Goal: Information Seeking & Learning: Learn about a topic

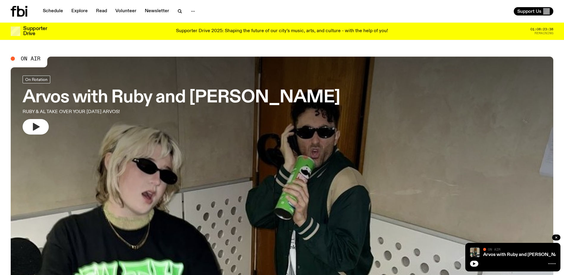
click at [37, 130] on icon "button" at bounding box center [36, 127] width 10 height 10
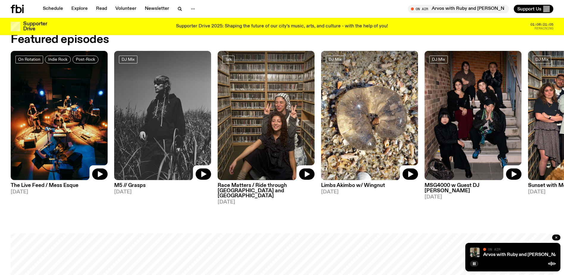
scroll to position [353, 0]
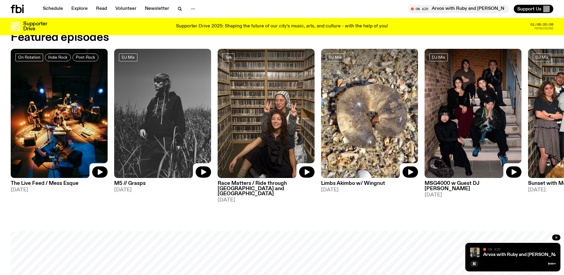
drag, startPoint x: 488, startPoint y: 203, endPoint x: 293, endPoint y: 201, distance: 194.6
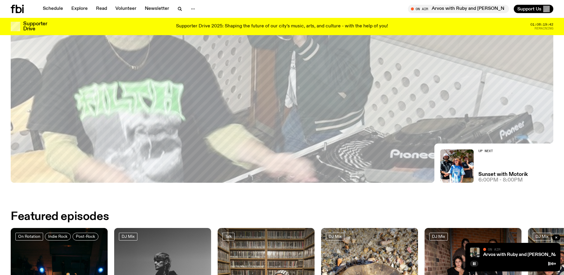
scroll to position [323, 0]
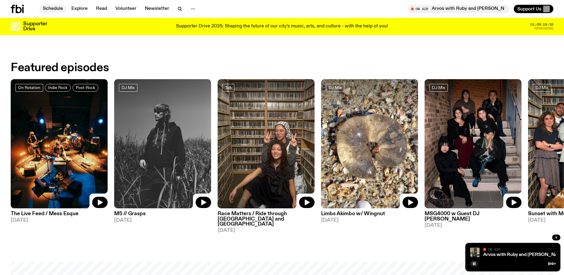
click at [64, 7] on link "Schedule" at bounding box center [52, 9] width 27 height 8
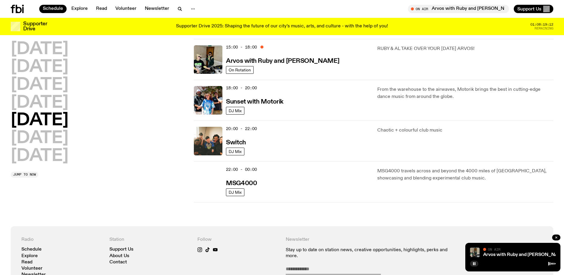
scroll to position [206, 0]
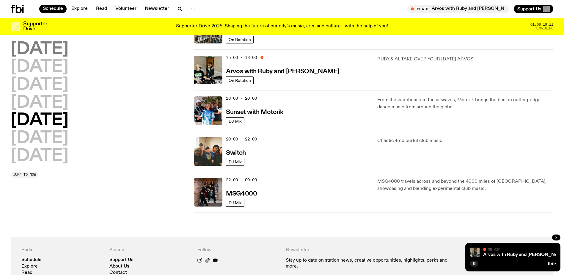
click at [56, 46] on h2 "Monday" at bounding box center [40, 49] width 58 height 17
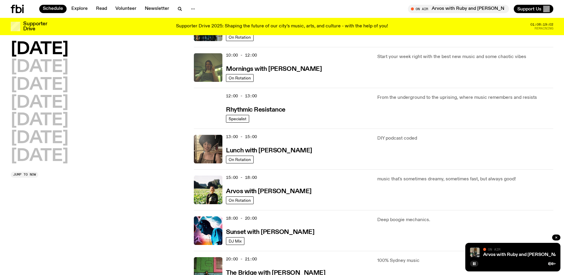
scroll to position [86, 0]
click at [259, 148] on h3 "Lunch with Batoul Hodroj" at bounding box center [269, 151] width 86 height 6
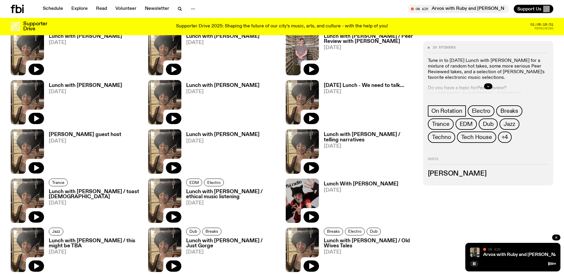
scroll to position [324, 0]
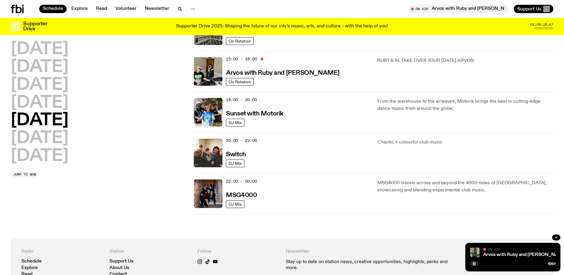
scroll to position [205, 0]
click at [49, 51] on h2 "Monday" at bounding box center [40, 49] width 58 height 17
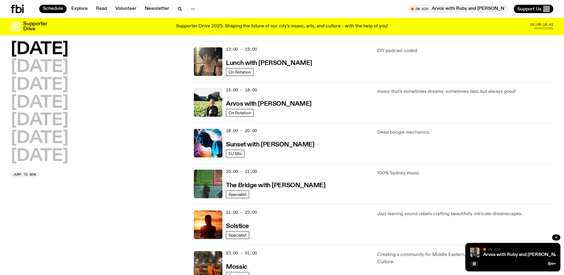
scroll to position [225, 0]
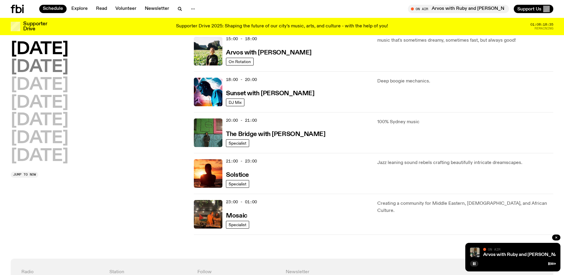
click at [33, 71] on h2 "Tuesday" at bounding box center [40, 67] width 58 height 17
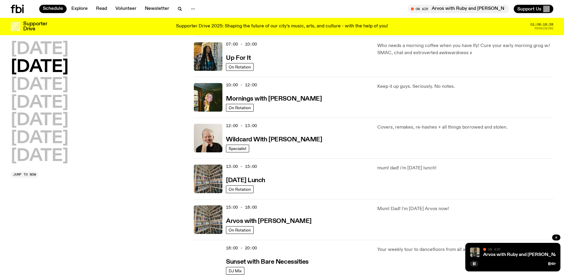
scroll to position [106, 0]
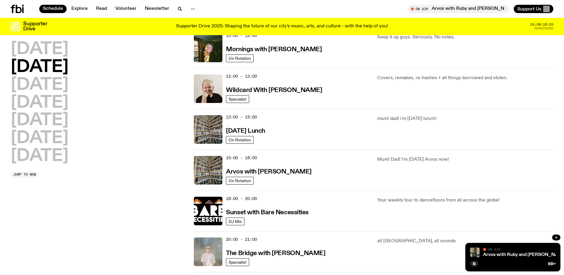
click at [340, 247] on div "20:00 - 21:00 The Bridge with Mara Schwerdtfeger" at bounding box center [298, 251] width 144 height 29
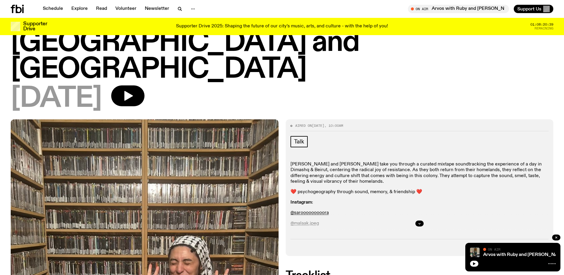
click at [313, 170] on div "Talk [PERSON_NAME] and [PERSON_NAME] take you through a curated mixtape soundtr…" at bounding box center [419, 184] width 258 height 97
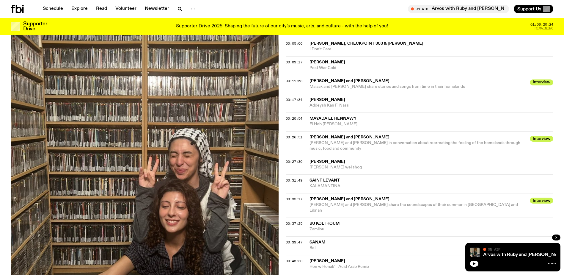
scroll to position [87, 0]
